Goal: Task Accomplishment & Management: Manage account settings

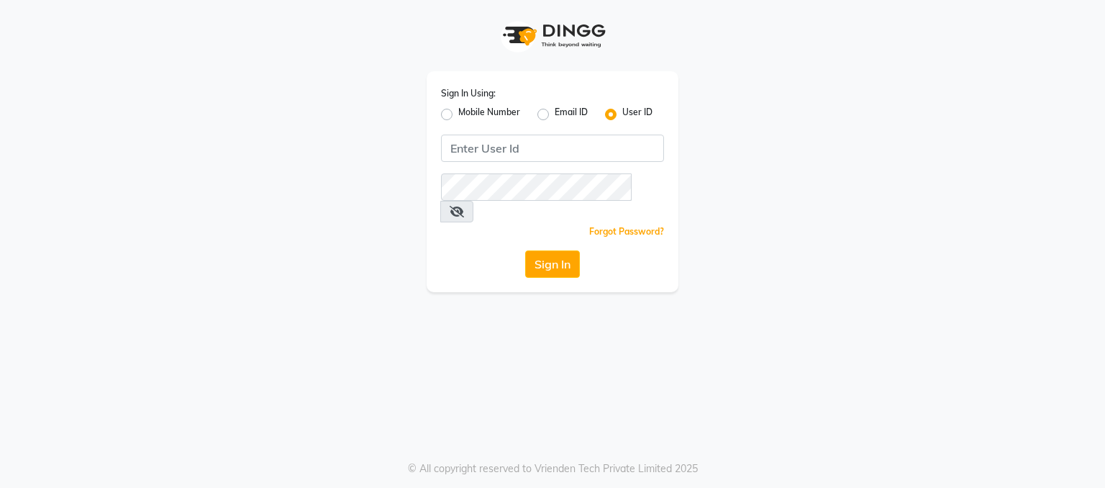
click at [437, 114] on div "Sign In Using: Mobile Number Email ID User ID Remember me Forgot Password? Sign…" at bounding box center [553, 181] width 252 height 221
click at [469, 153] on input "Username" at bounding box center [552, 148] width 223 height 27
click at [471, 153] on input "Username" at bounding box center [552, 148] width 223 height 27
click at [458, 110] on label "Mobile Number" at bounding box center [489, 114] width 62 height 17
click at [458, 110] on input "Mobile Number" at bounding box center [462, 110] width 9 height 9
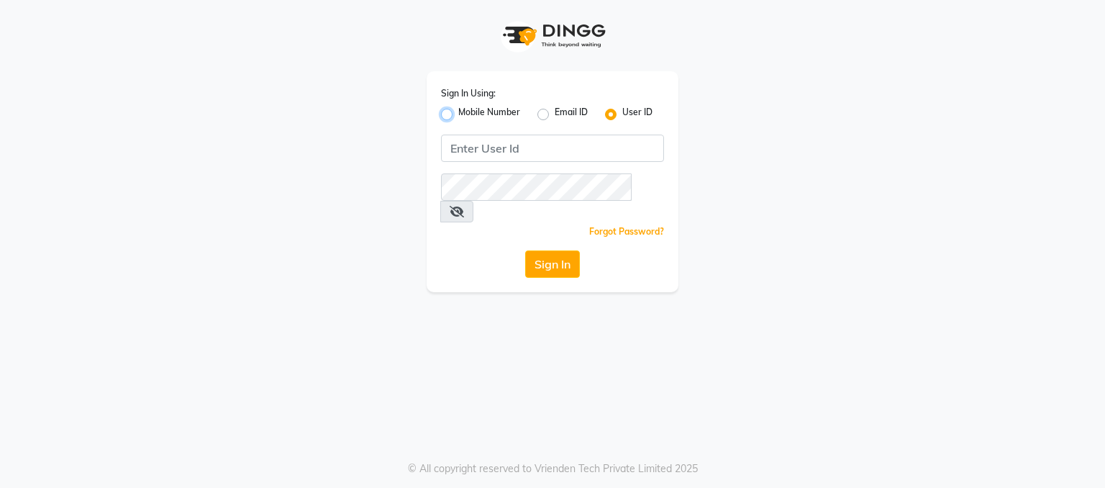
radio input "true"
radio input "false"
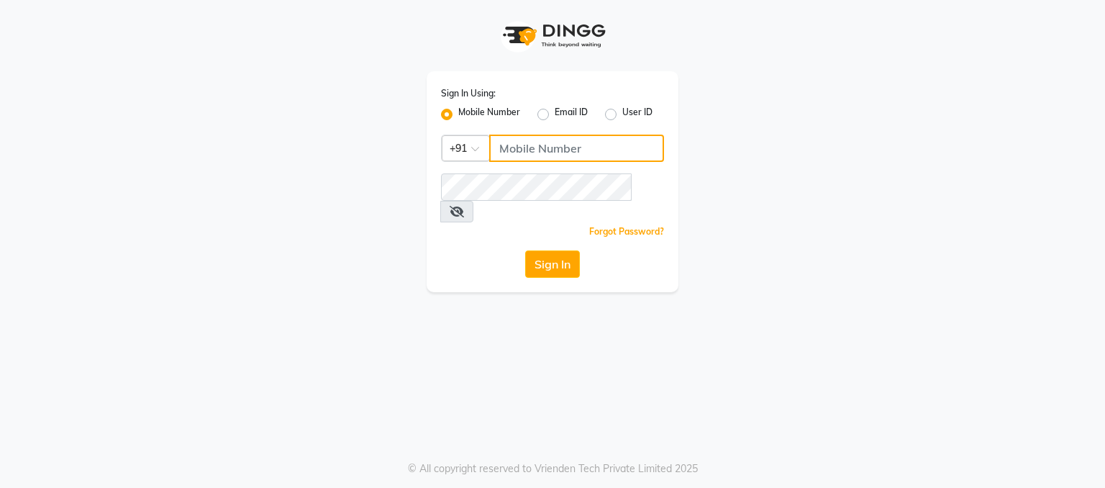
click at [527, 148] on input "Username" at bounding box center [576, 148] width 175 height 27
type input "7087801766"
click at [464, 206] on icon at bounding box center [457, 212] width 14 height 12
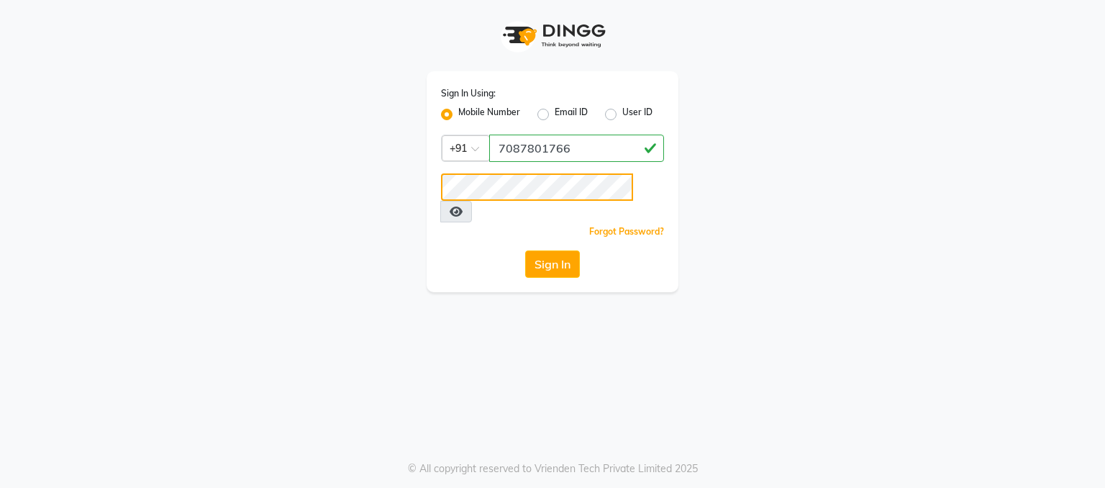
click at [525, 250] on button "Sign In" at bounding box center [552, 263] width 55 height 27
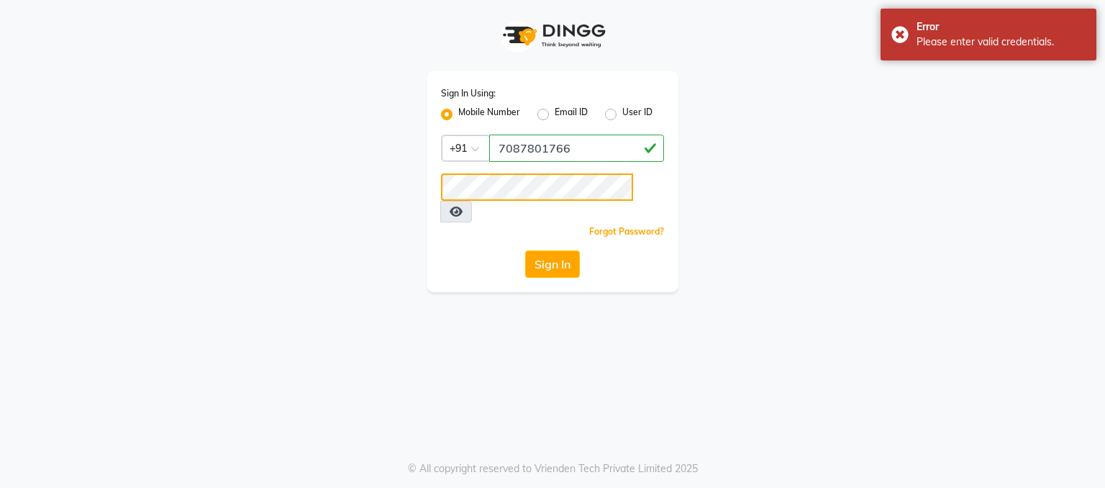
click at [525, 250] on button "Sign In" at bounding box center [552, 263] width 55 height 27
click at [619, 226] on link "Forgot Password?" at bounding box center [626, 231] width 75 height 11
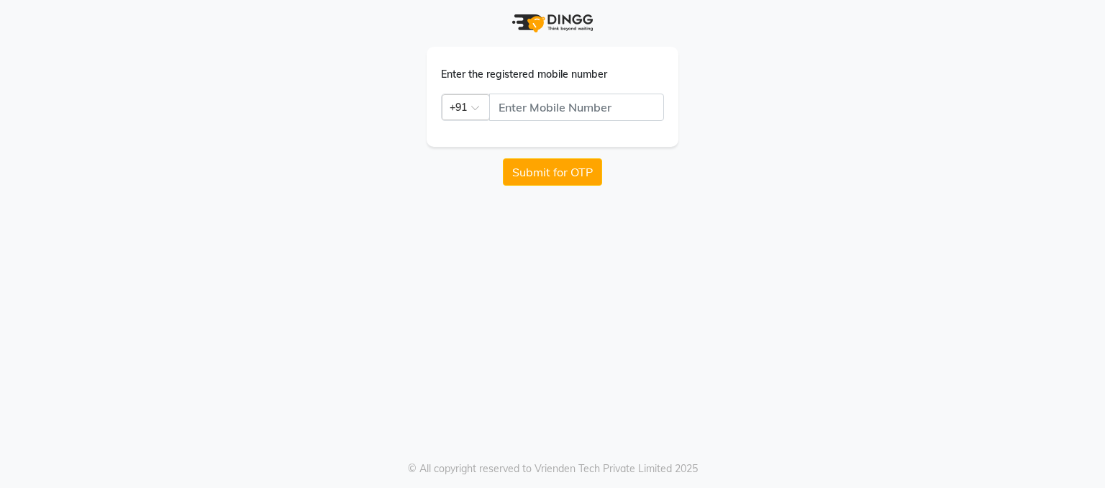
click at [705, 207] on div "Enter the registered mobile number Country Code × +91 Submit for OTP © All copy…" at bounding box center [552, 244] width 1105 height 488
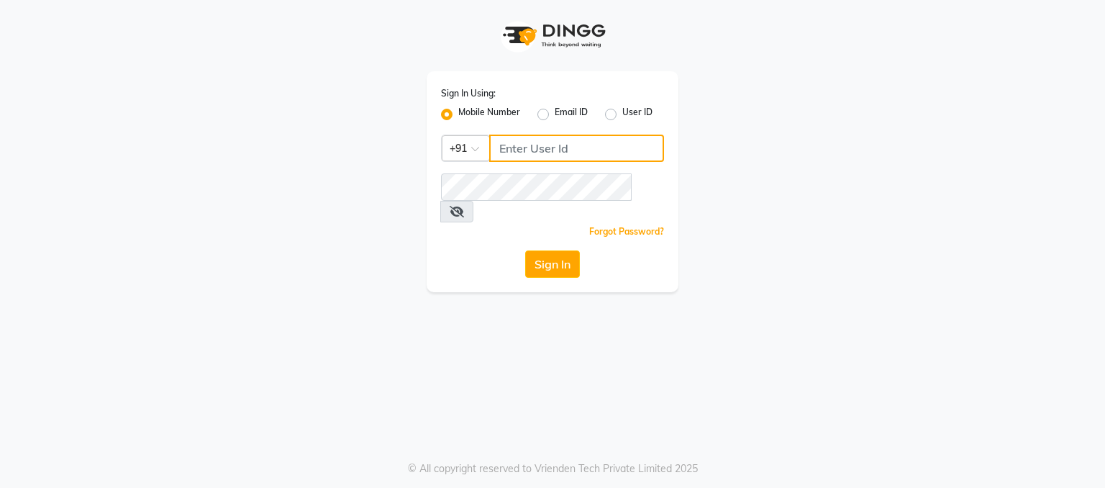
click at [519, 147] on input "Username" at bounding box center [576, 148] width 175 height 27
type input "7087801766"
click at [464, 206] on icon at bounding box center [457, 212] width 14 height 12
click at [539, 250] on button "Sign In" at bounding box center [552, 263] width 55 height 27
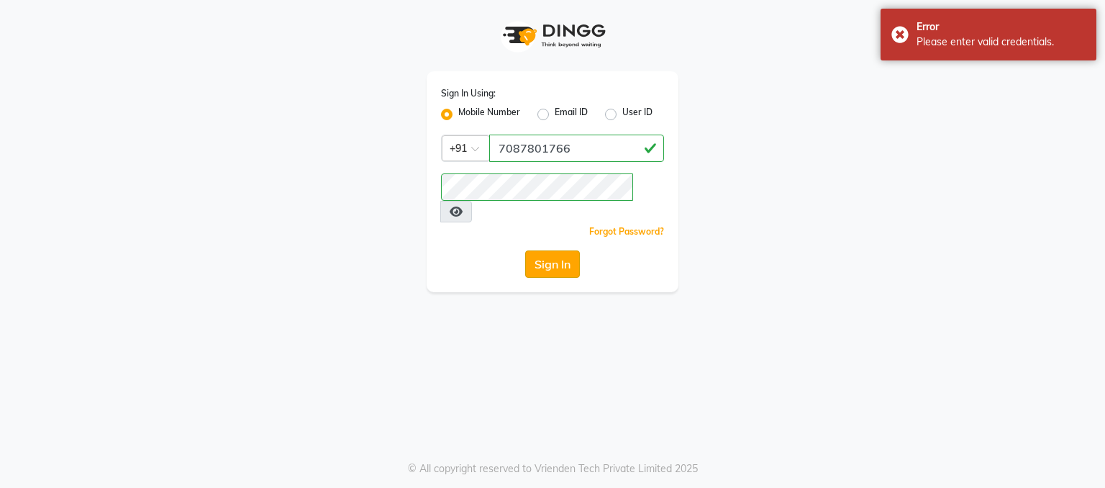
click at [567, 250] on button "Sign In" at bounding box center [552, 263] width 55 height 27
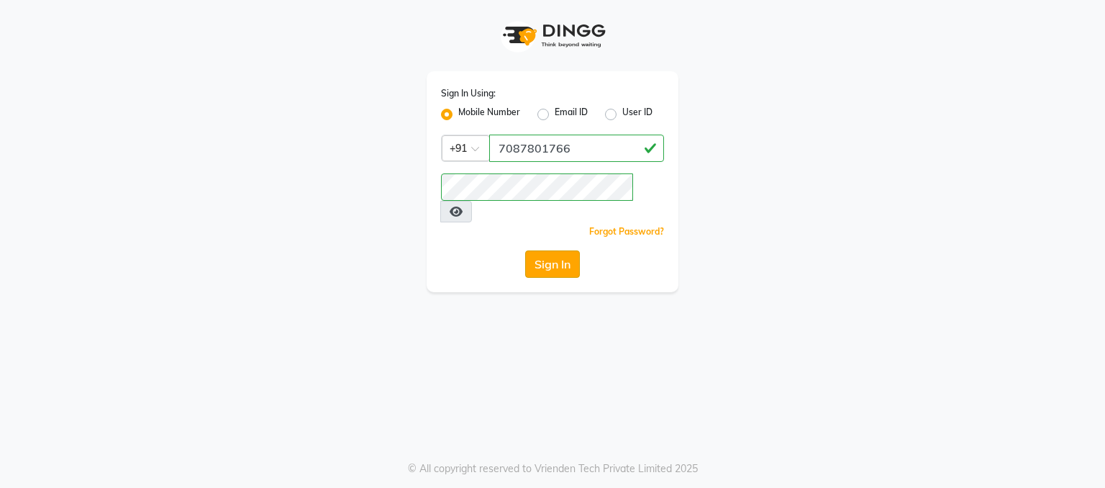
click at [572, 250] on button "Sign In" at bounding box center [552, 263] width 55 height 27
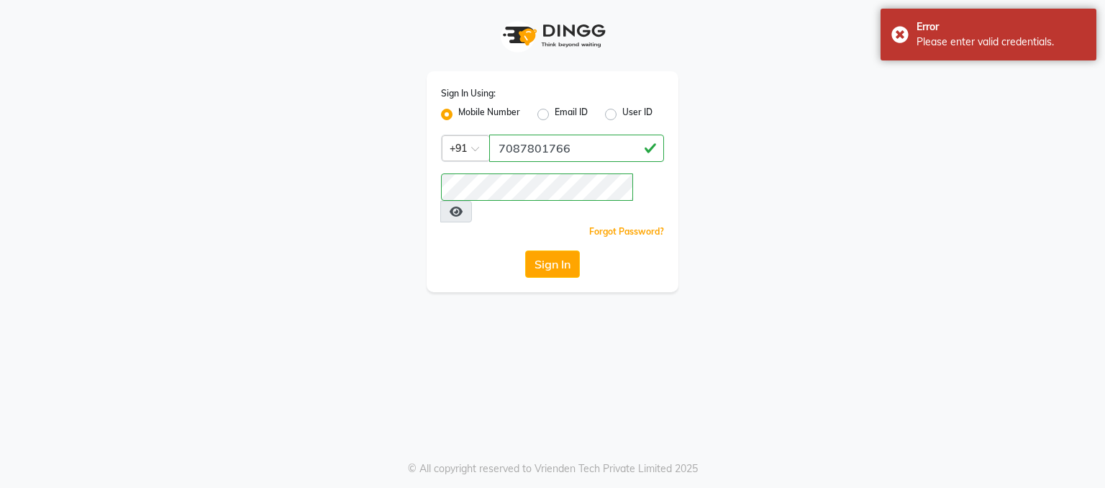
click at [616, 226] on link "Forgot Password?" at bounding box center [626, 231] width 75 height 11
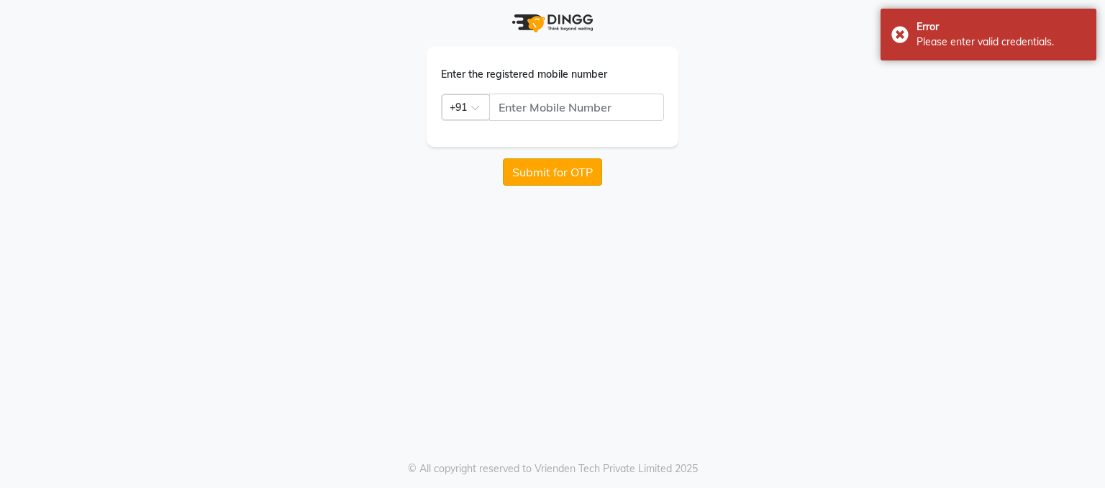
click at [590, 175] on button "Submit for OTP" at bounding box center [552, 171] width 99 height 27
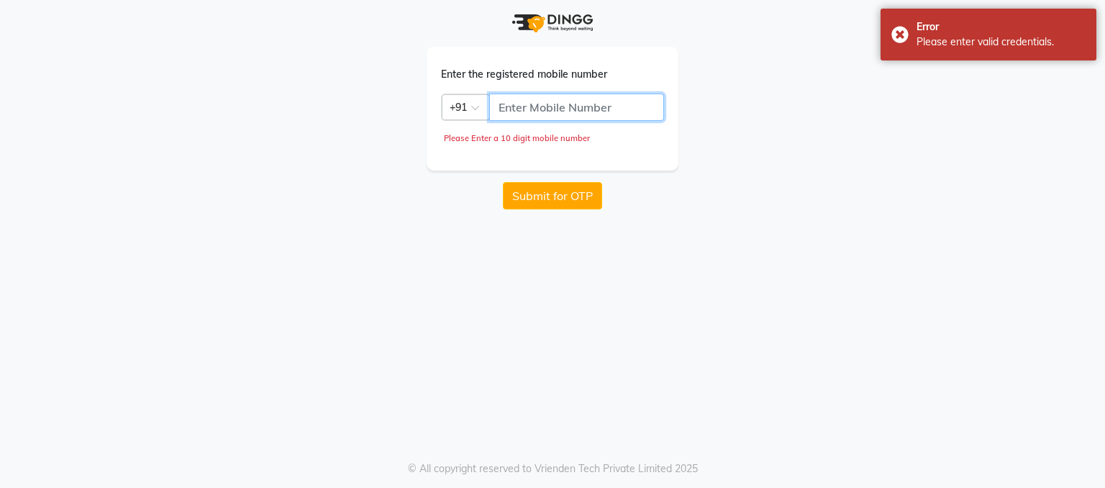
click at [528, 100] on input "text" at bounding box center [576, 107] width 175 height 27
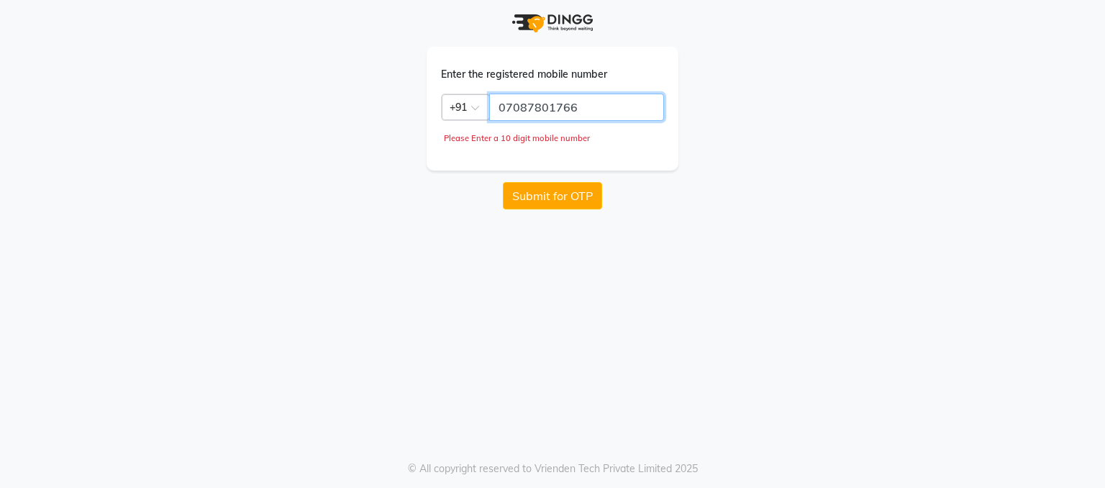
click at [501, 104] on input "07087801766" at bounding box center [576, 107] width 175 height 27
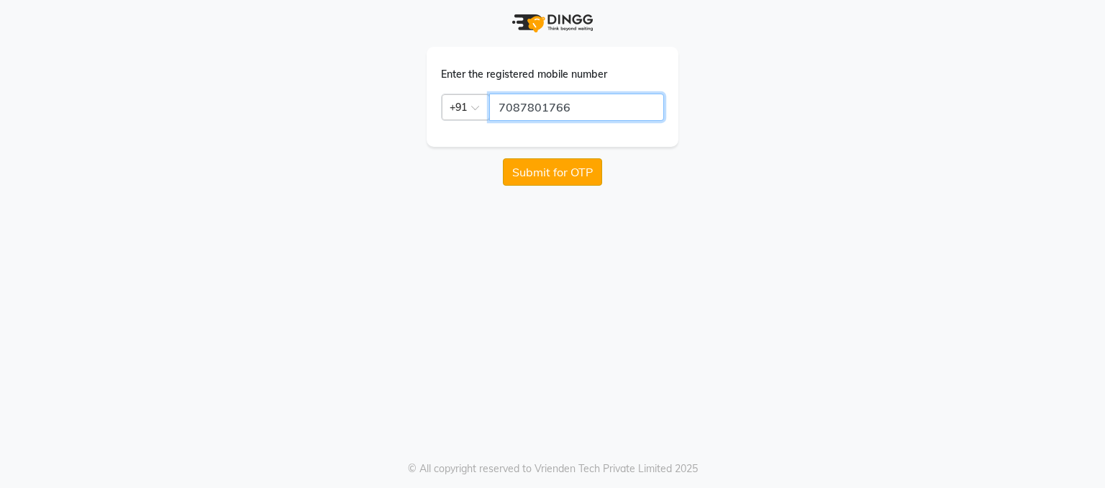
type input "7087801766"
click at [557, 169] on button "Submit for OTP" at bounding box center [552, 171] width 99 height 27
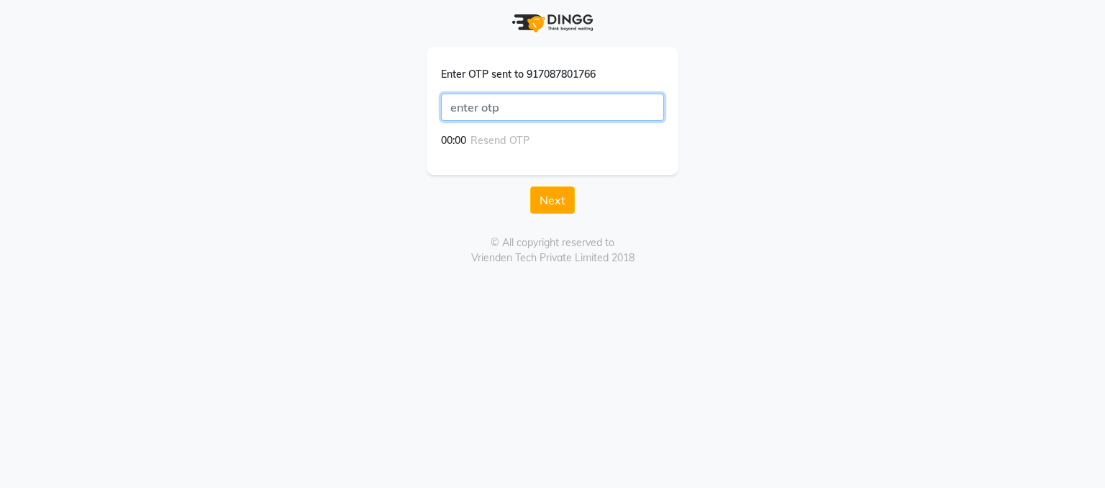
click at [562, 107] on input "text" at bounding box center [552, 107] width 223 height 27
type input "3095"
click at [530, 186] on button "Next" at bounding box center [552, 199] width 45 height 27
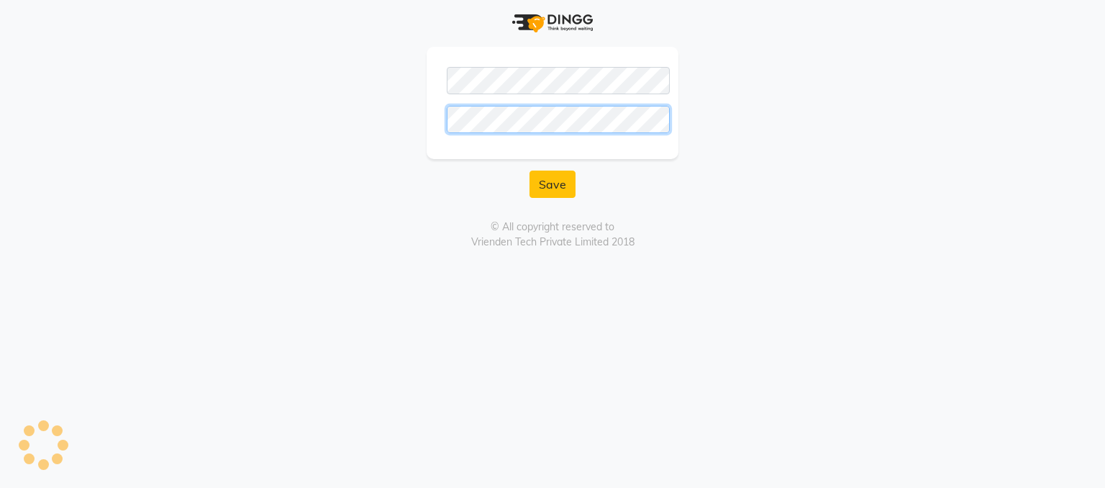
click at [529, 170] on button "Save" at bounding box center [552, 183] width 46 height 27
click at [560, 182] on button "Save" at bounding box center [552, 183] width 46 height 27
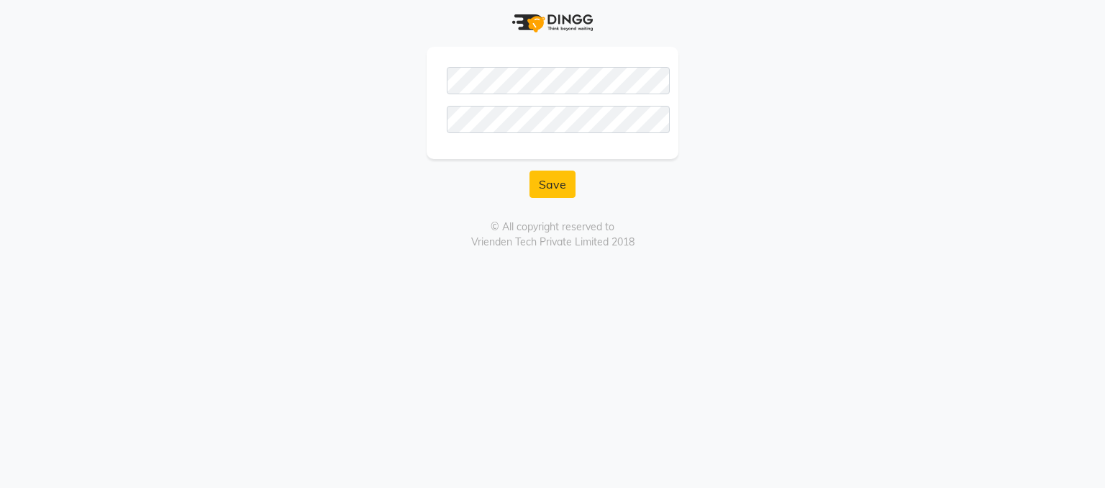
click at [785, 129] on div "Save" at bounding box center [552, 99] width 820 height 198
click at [541, 181] on button "Save" at bounding box center [552, 183] width 46 height 27
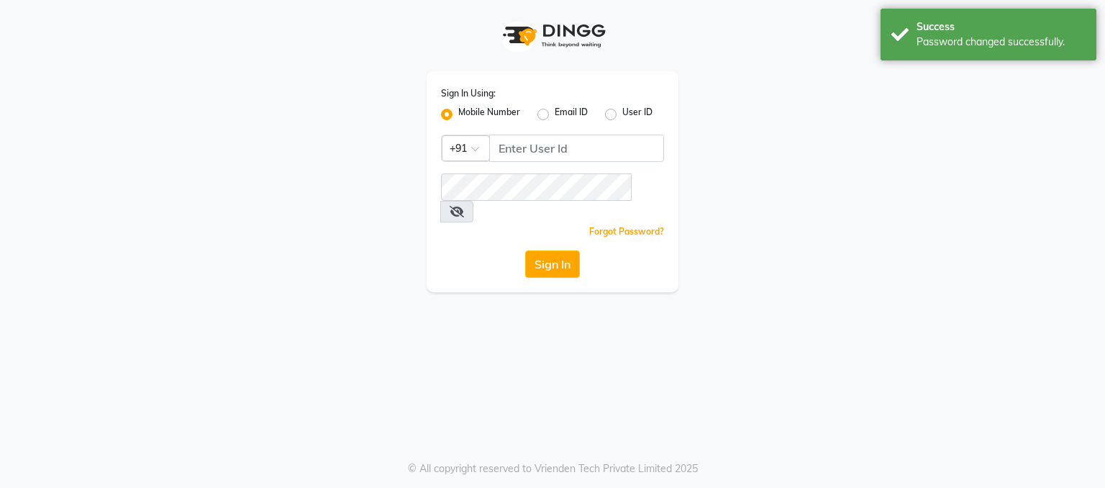
click at [458, 112] on label "Mobile Number" at bounding box center [489, 114] width 62 height 17
click at [458, 112] on input "Mobile Number" at bounding box center [462, 110] width 9 height 9
click at [514, 144] on input "Username" at bounding box center [576, 148] width 175 height 27
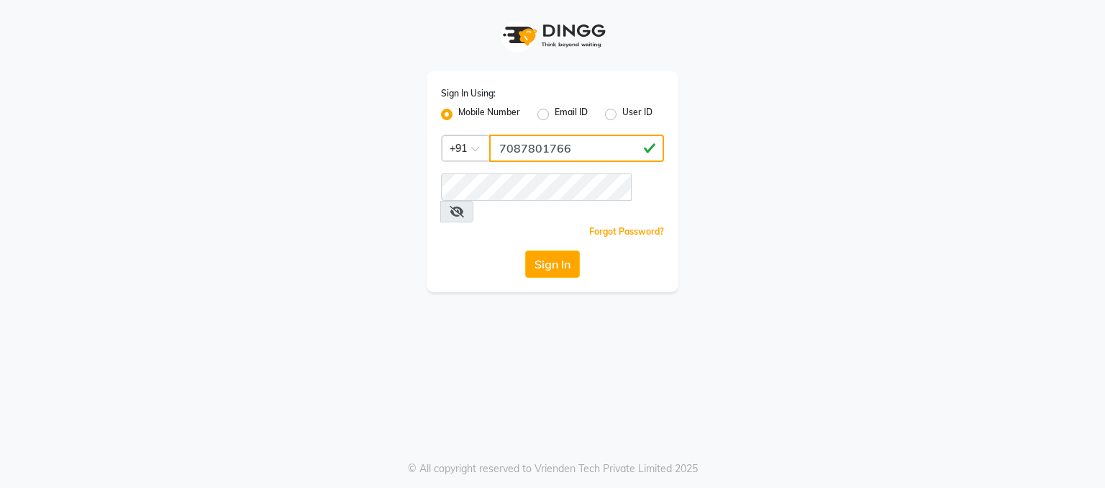
type input "7087801766"
click at [464, 206] on icon at bounding box center [457, 212] width 14 height 12
click at [534, 250] on button "Sign In" at bounding box center [552, 263] width 55 height 27
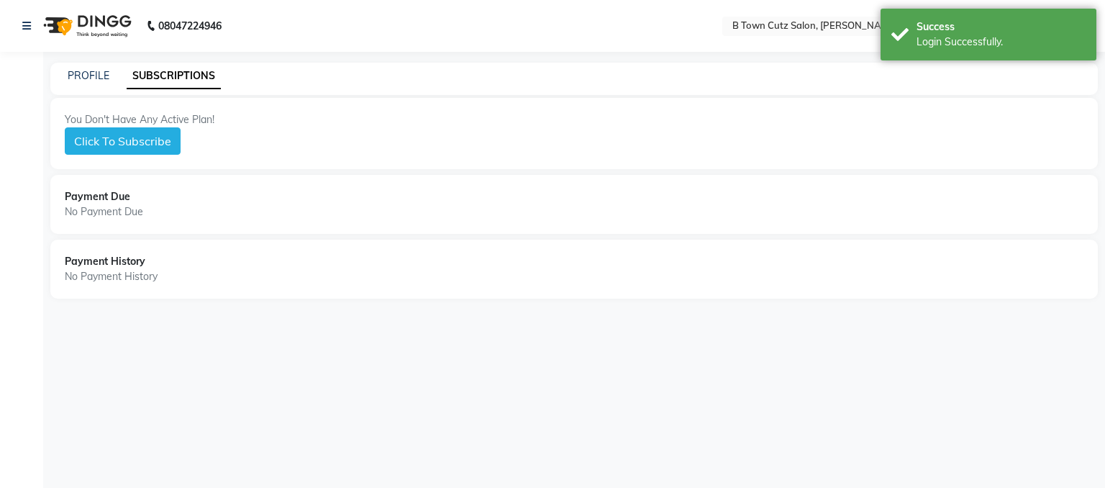
select select "en"
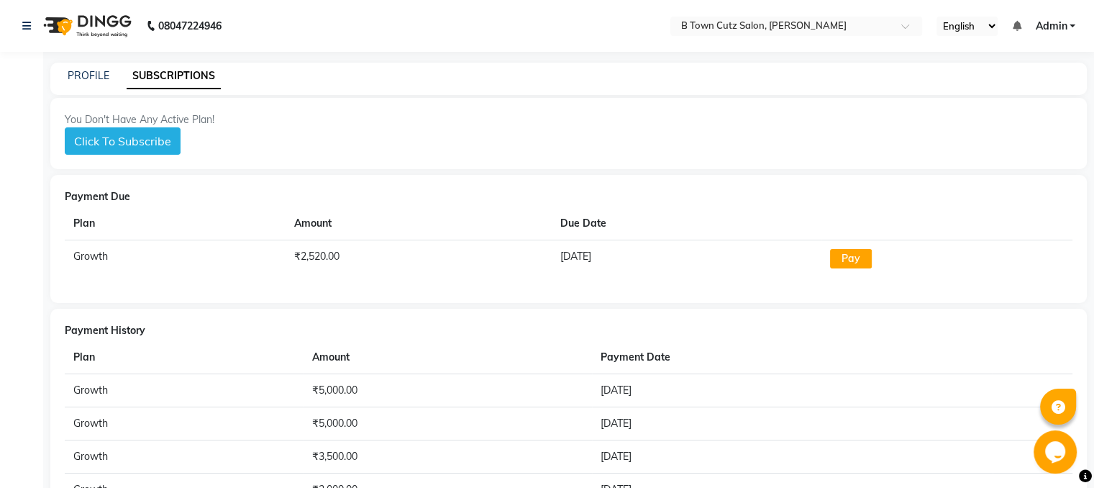
click at [139, 143] on button "Click To Subscribe" at bounding box center [123, 140] width 116 height 27
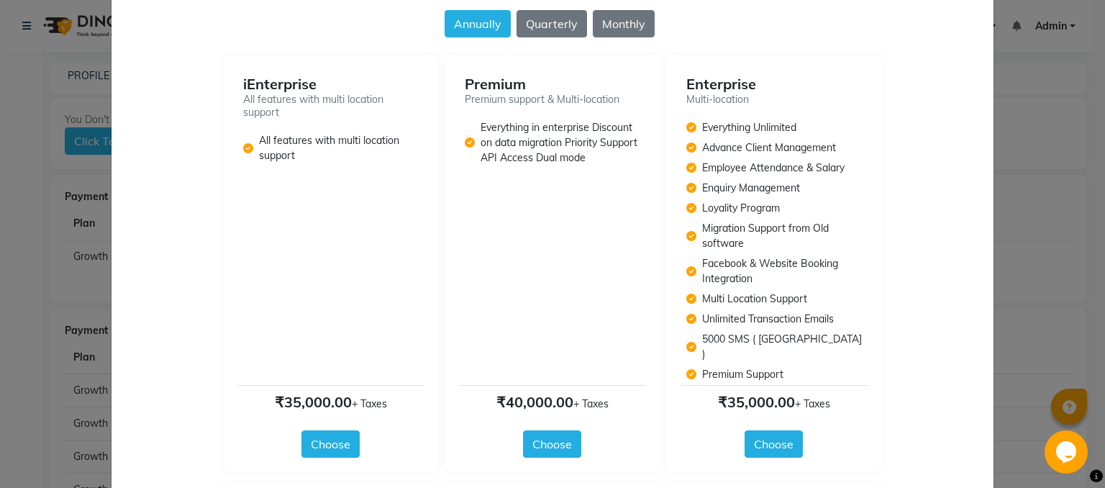
scroll to position [144, 0]
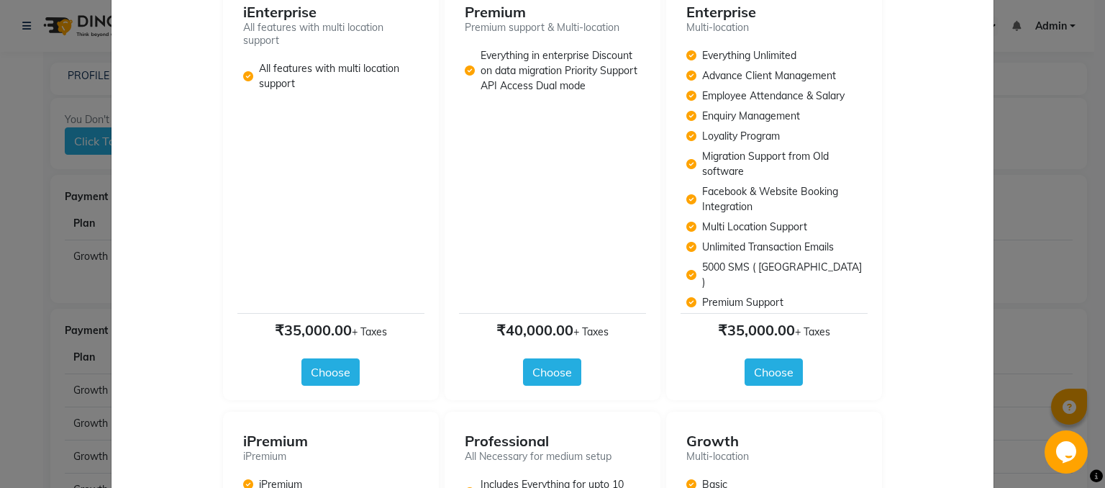
click at [336, 337] on div "₹35,000.00 + Taxes Choose" at bounding box center [330, 349] width 187 height 73
click at [339, 358] on button "Choose" at bounding box center [330, 371] width 58 height 27
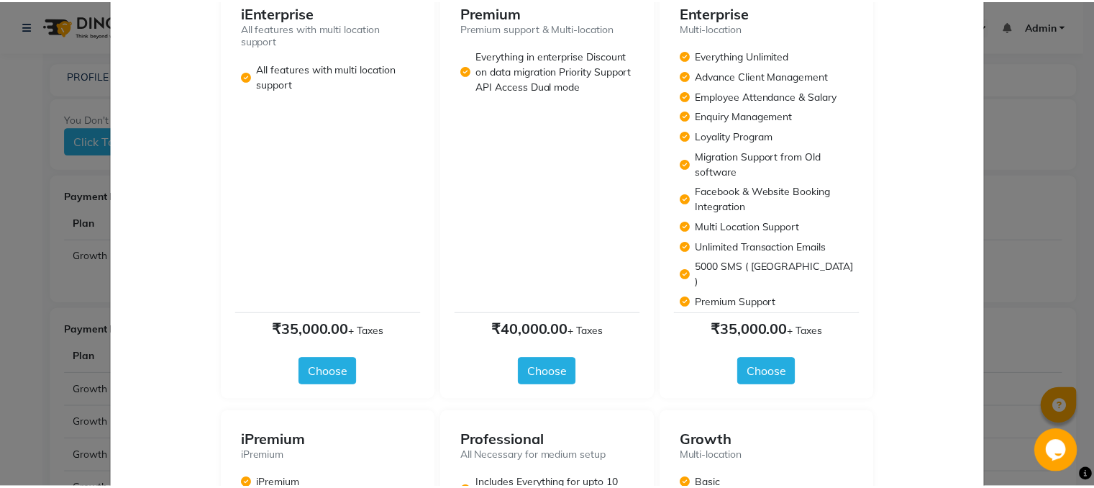
scroll to position [0, 0]
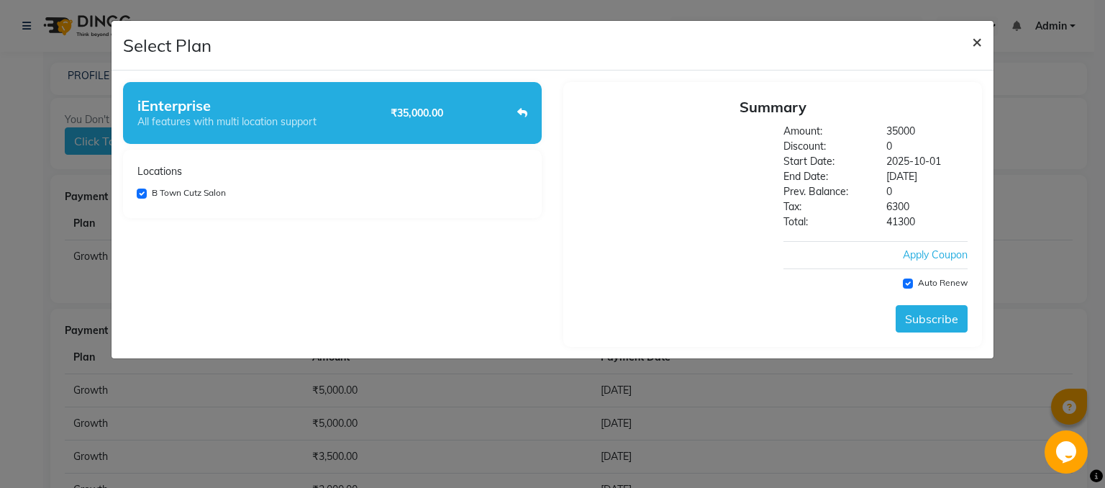
click at [981, 39] on span "×" at bounding box center [977, 41] width 10 height 22
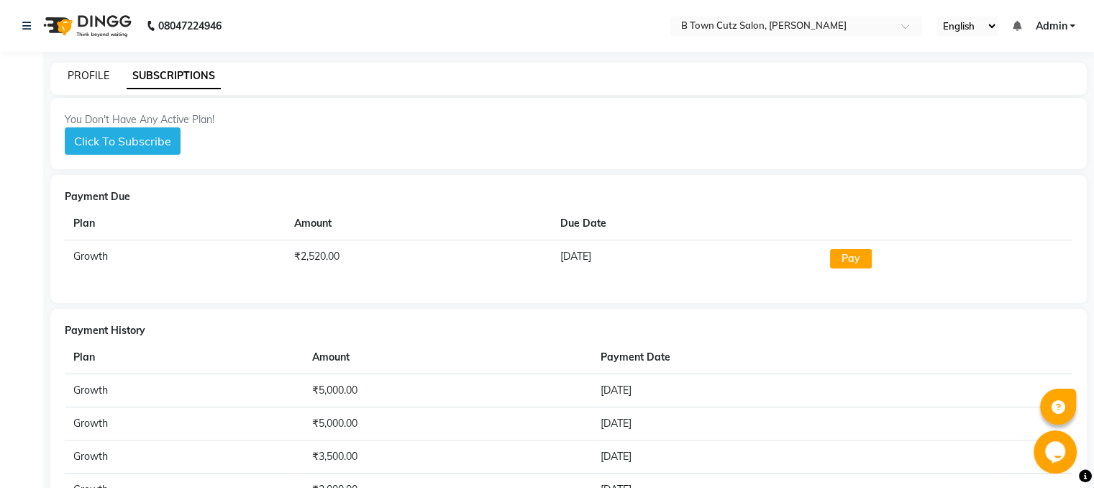
click at [98, 73] on link "PROFILE" at bounding box center [89, 75] width 42 height 13
